Goal: Transaction & Acquisition: Subscribe to service/newsletter

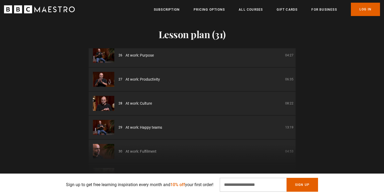
scroll to position [617, 0]
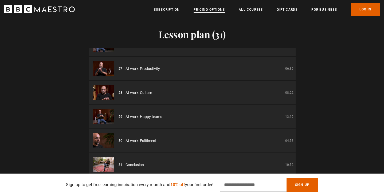
click at [214, 10] on link "Pricing Options" at bounding box center [209, 9] width 31 height 5
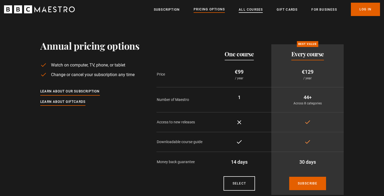
click at [251, 10] on link "All Courses" at bounding box center [251, 9] width 24 height 5
